Goal: Transaction & Acquisition: Purchase product/service

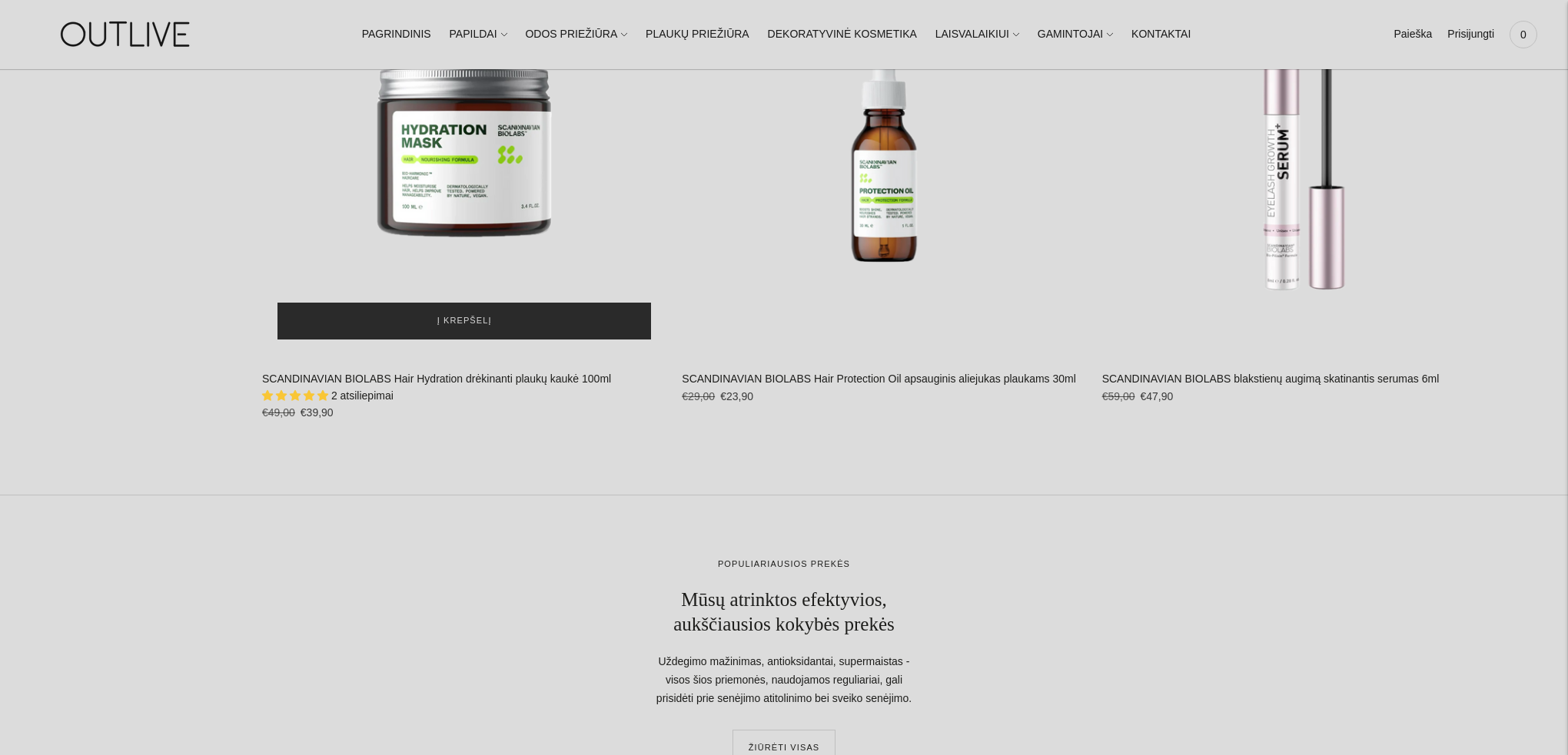
scroll to position [2028, 0]
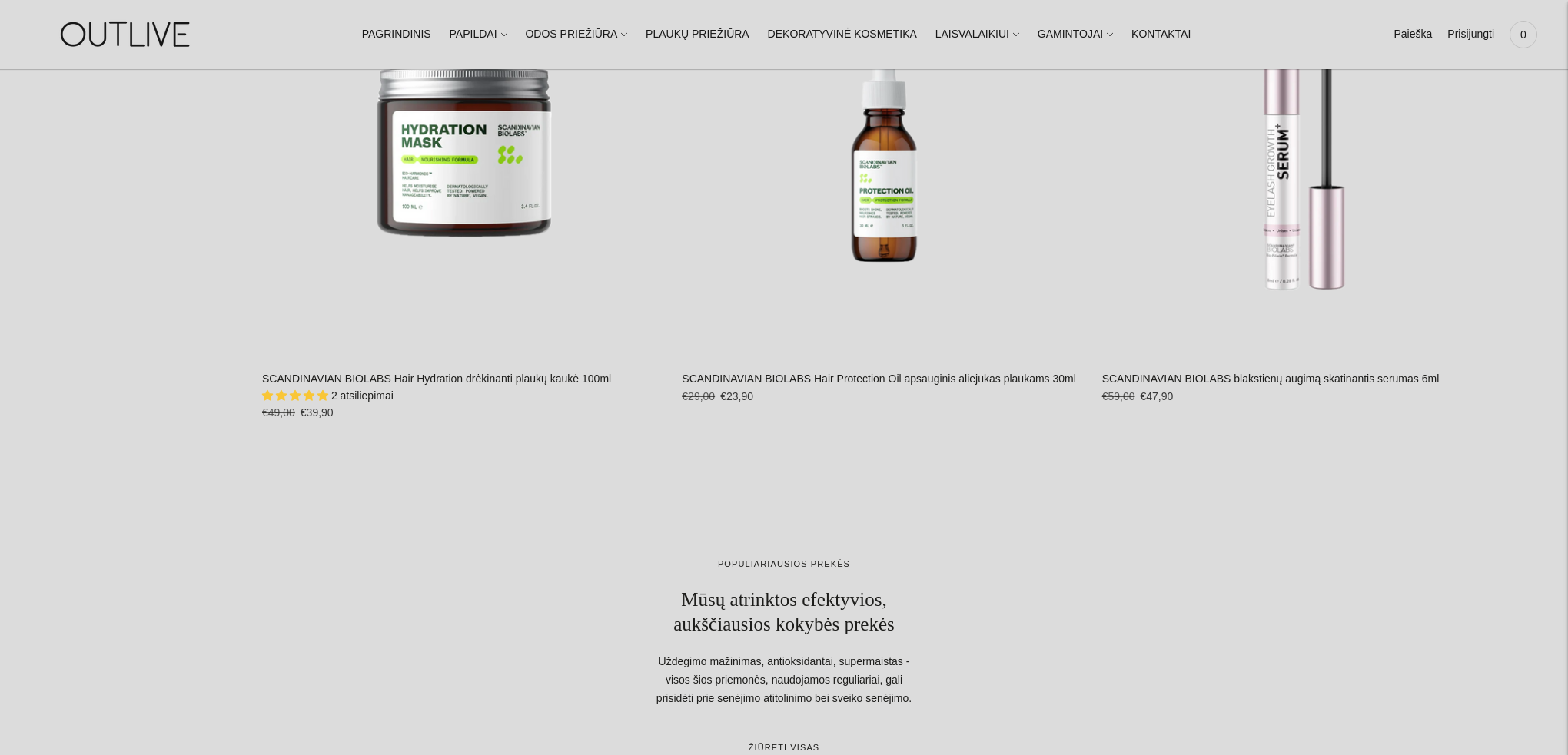
click at [495, 382] on link "SCANDINAVIAN BIOLABS Hair Hydration drėkinanti plaukų kaukė 100ml" at bounding box center [436, 378] width 349 height 13
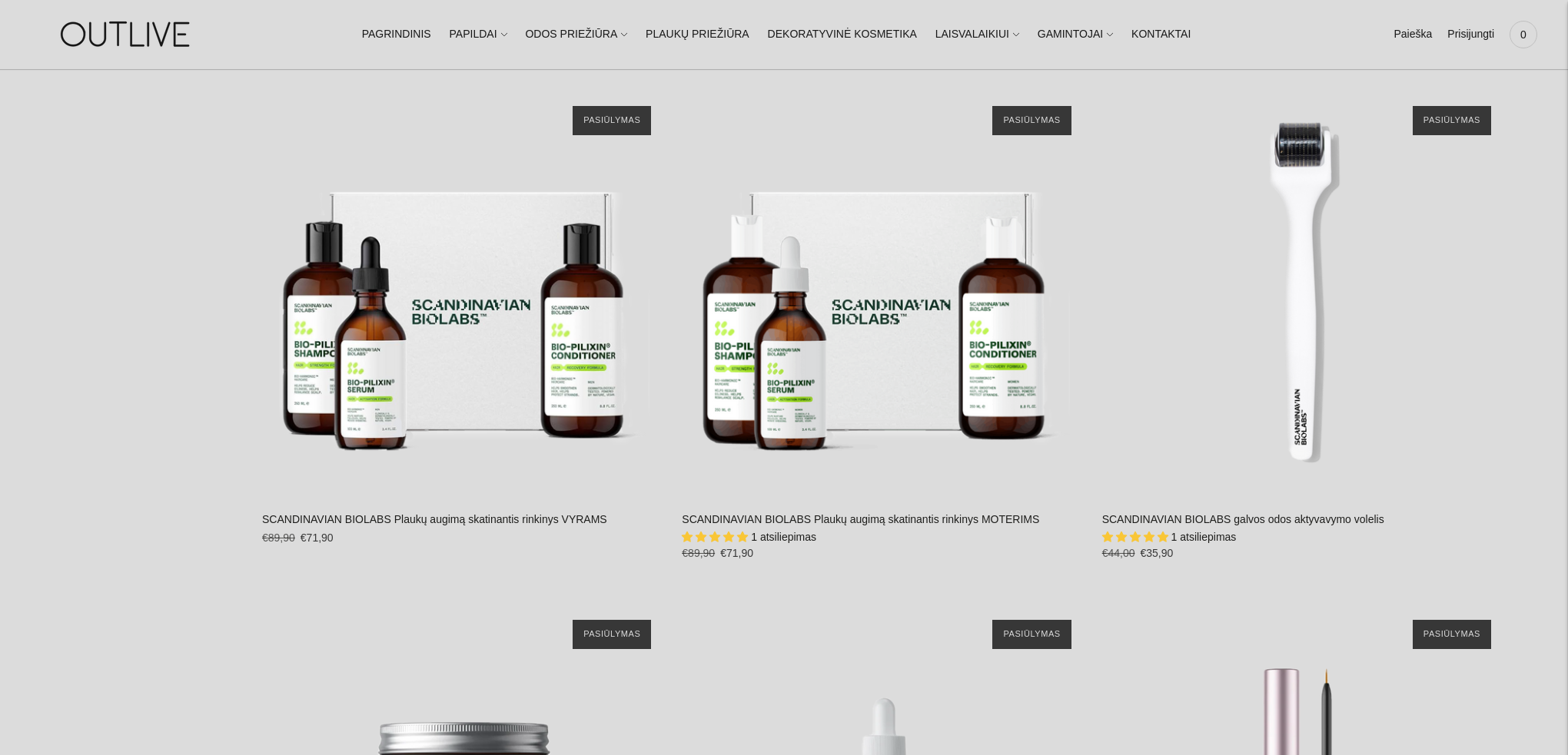
scroll to position [1298, 0]
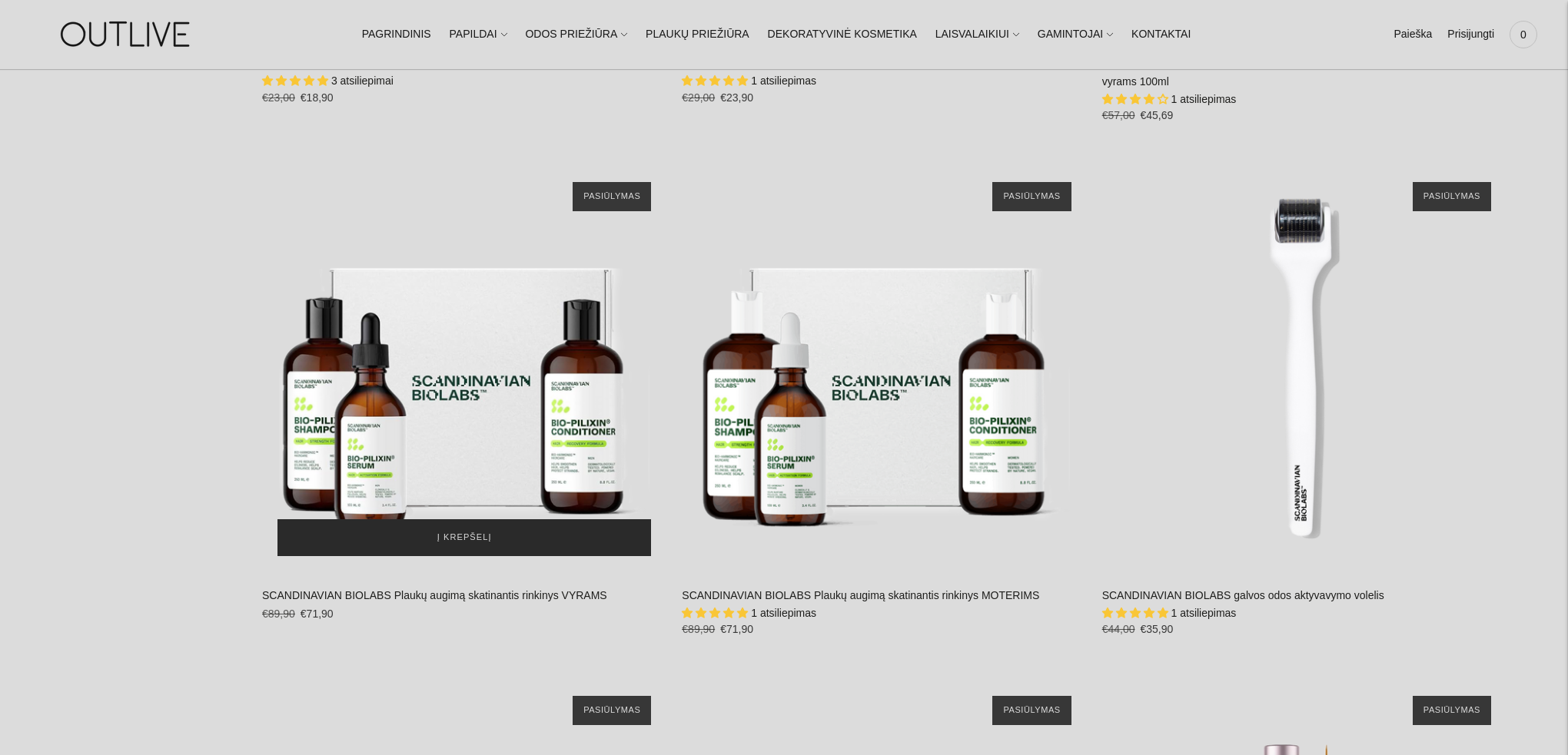
click at [532, 542] on button "Į krepšelį" at bounding box center [464, 538] width 374 height 37
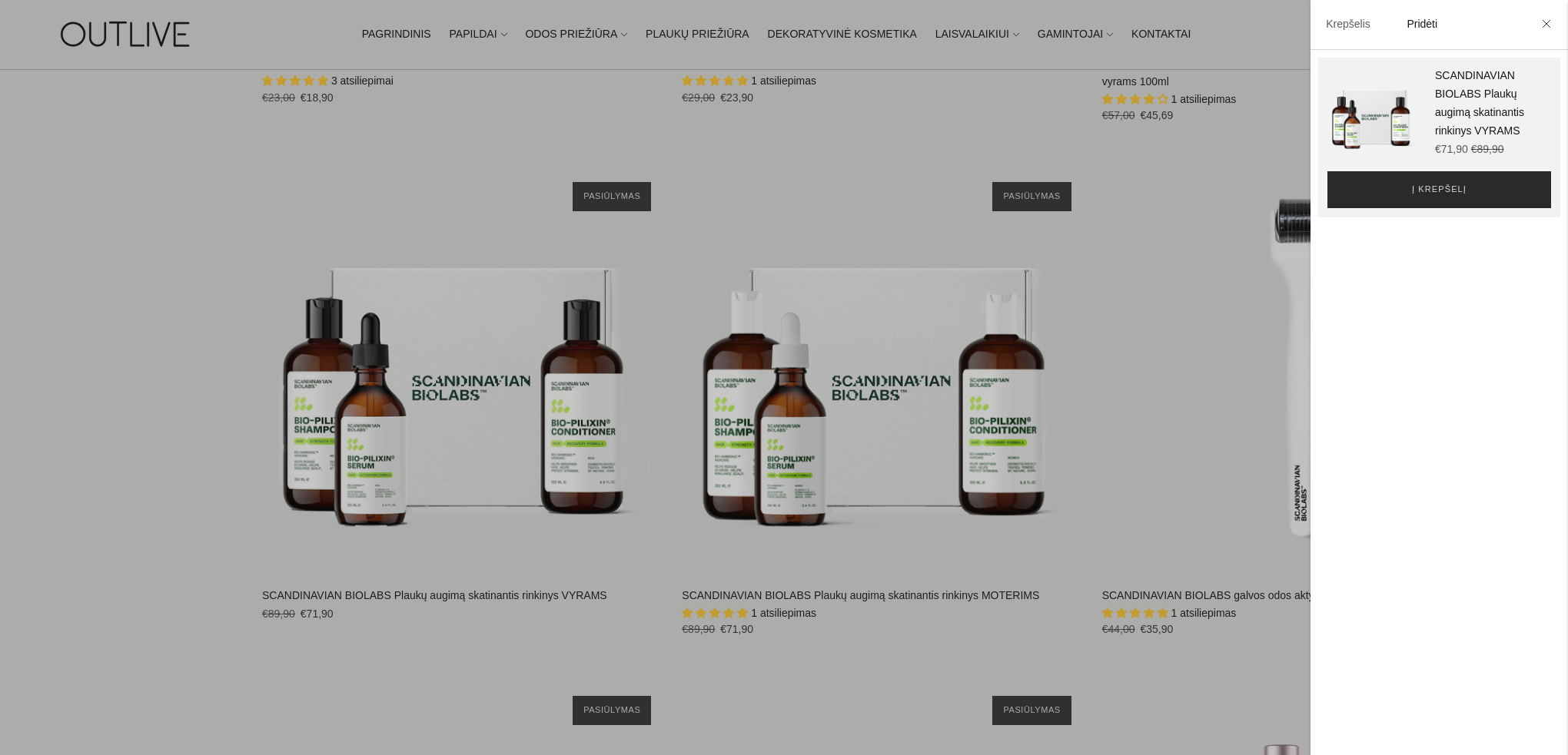
click at [1441, 180] on button "Į krepšelį" at bounding box center [1440, 190] width 224 height 37
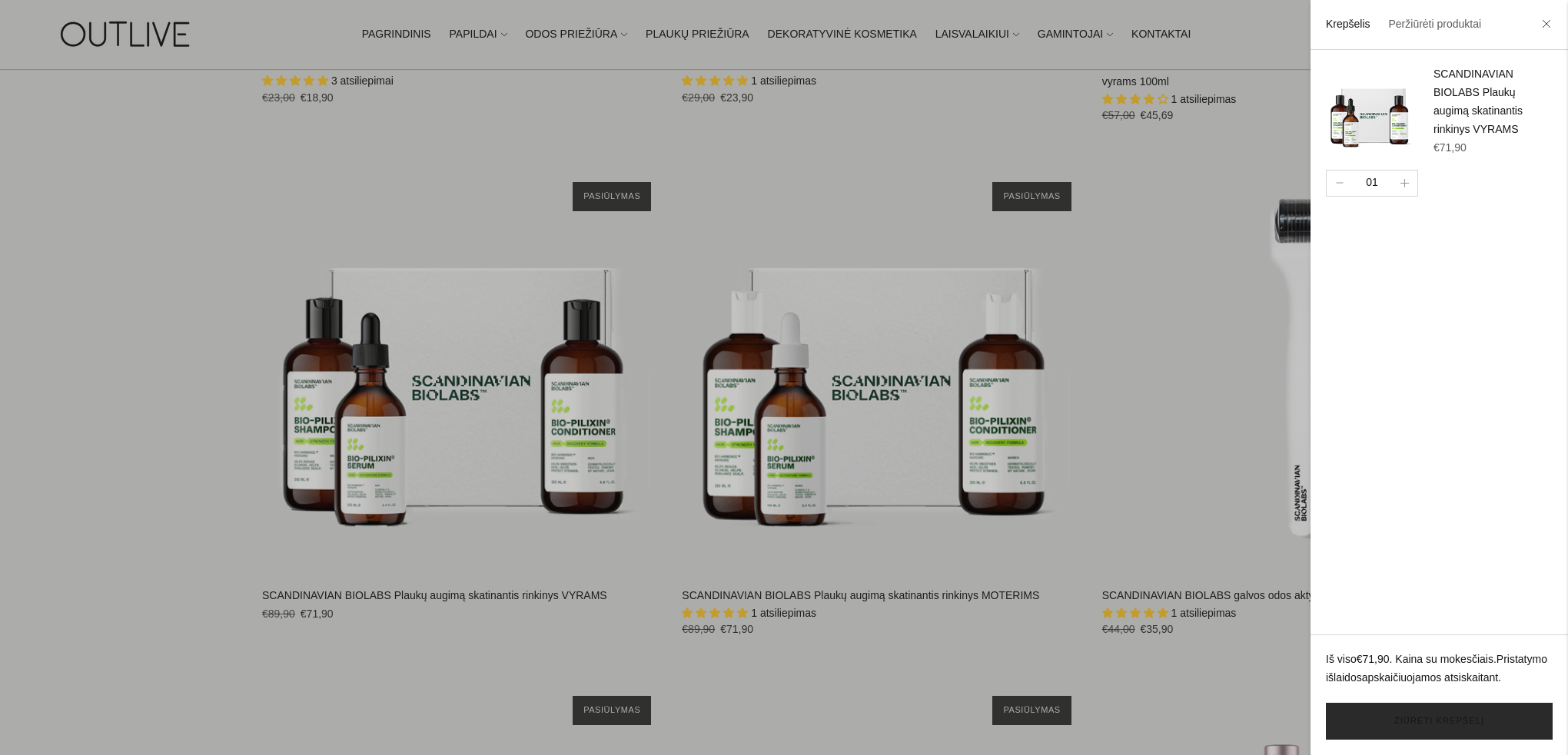
click at [1478, 726] on link "Žiūrėti krepšelį" at bounding box center [1440, 721] width 227 height 37
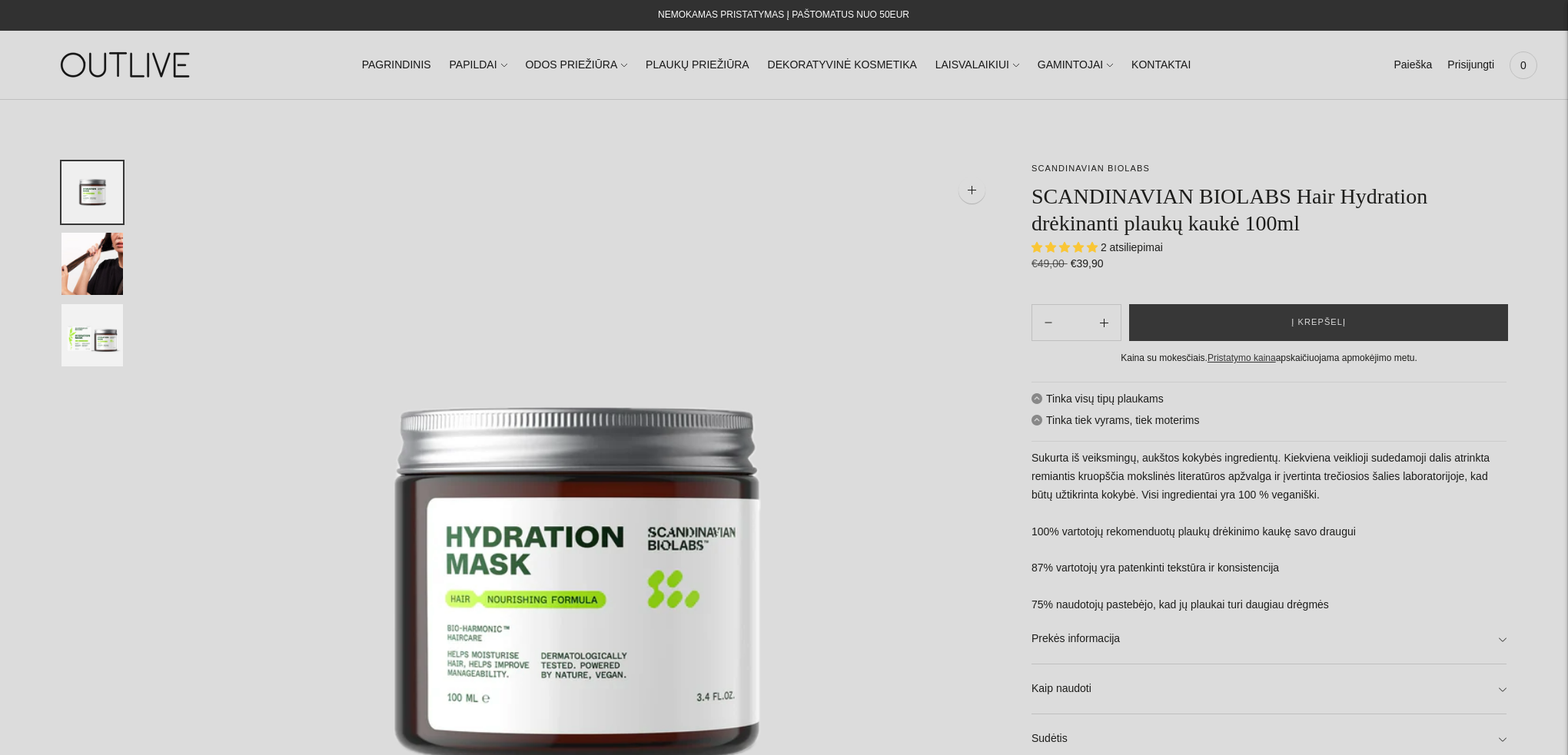
select select "**********"
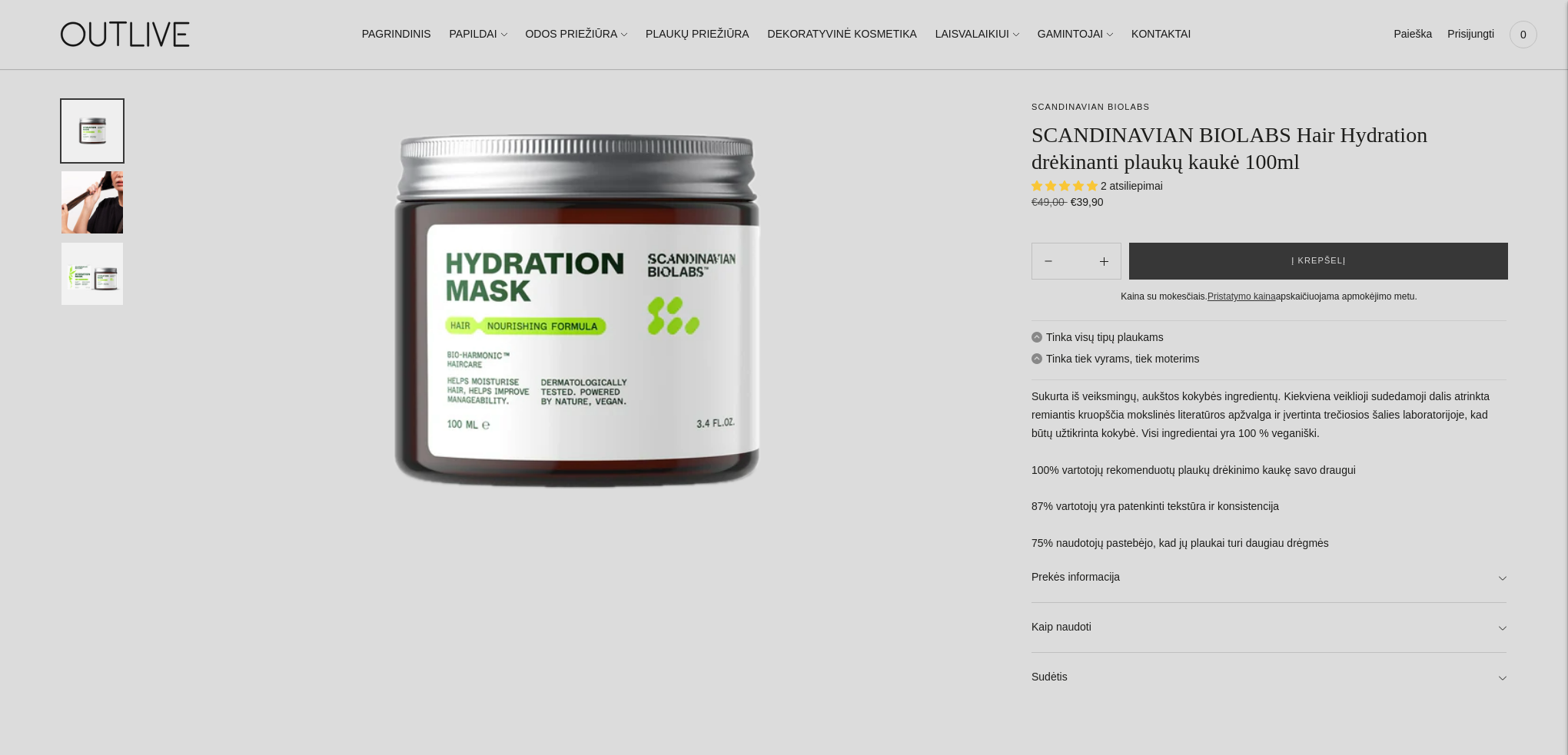
scroll to position [242, 0]
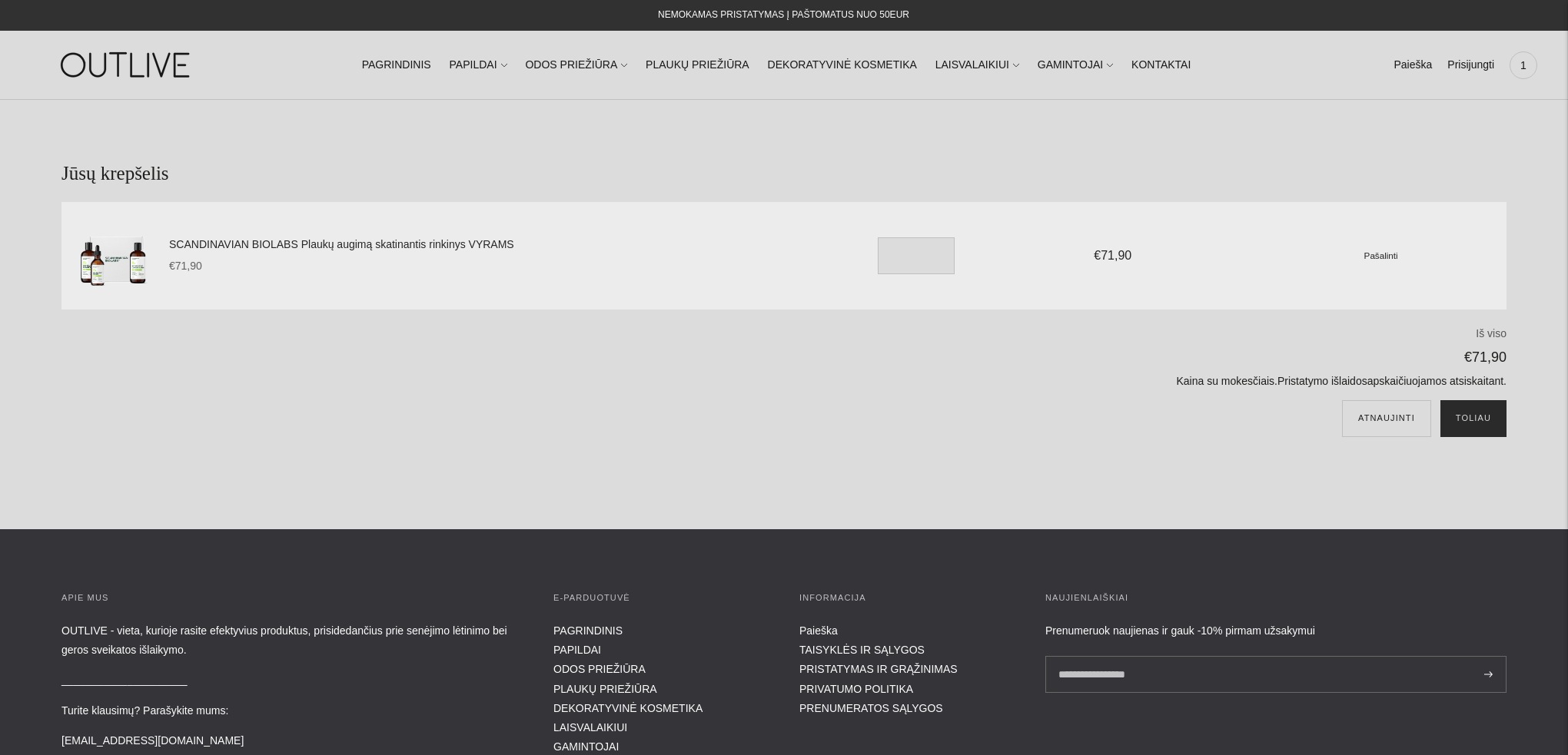
click at [1484, 419] on button "Toliau" at bounding box center [1473, 419] width 66 height 37
